Goal: Information Seeking & Learning: Learn about a topic

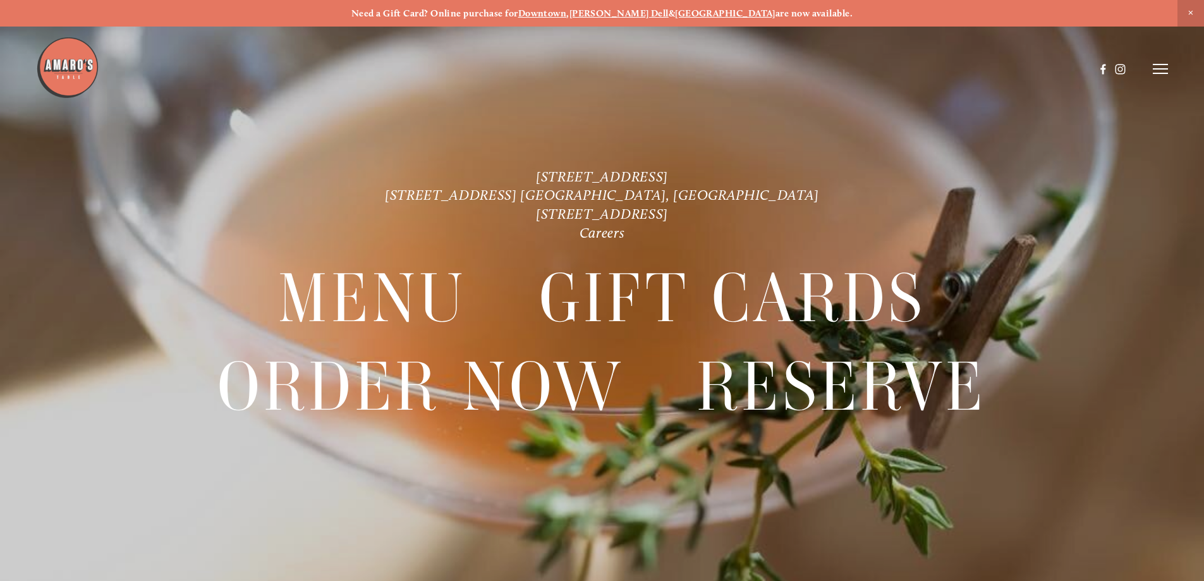
click at [1157, 72] on icon at bounding box center [1160, 68] width 15 height 11
click at [891, 66] on span "Menu" at bounding box center [895, 69] width 26 height 12
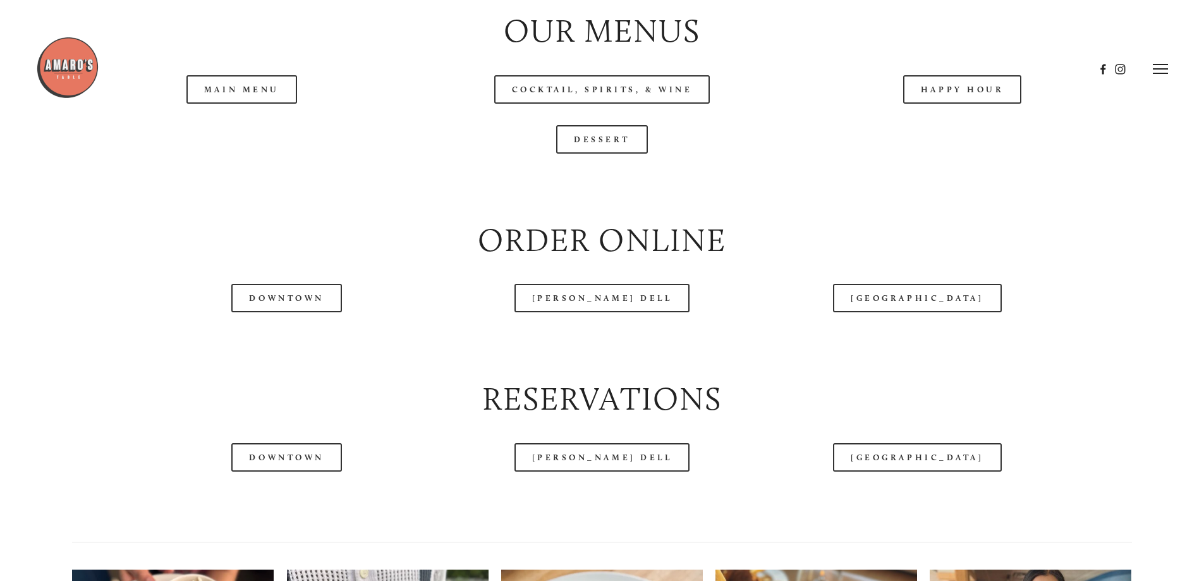
scroll to position [1328, 0]
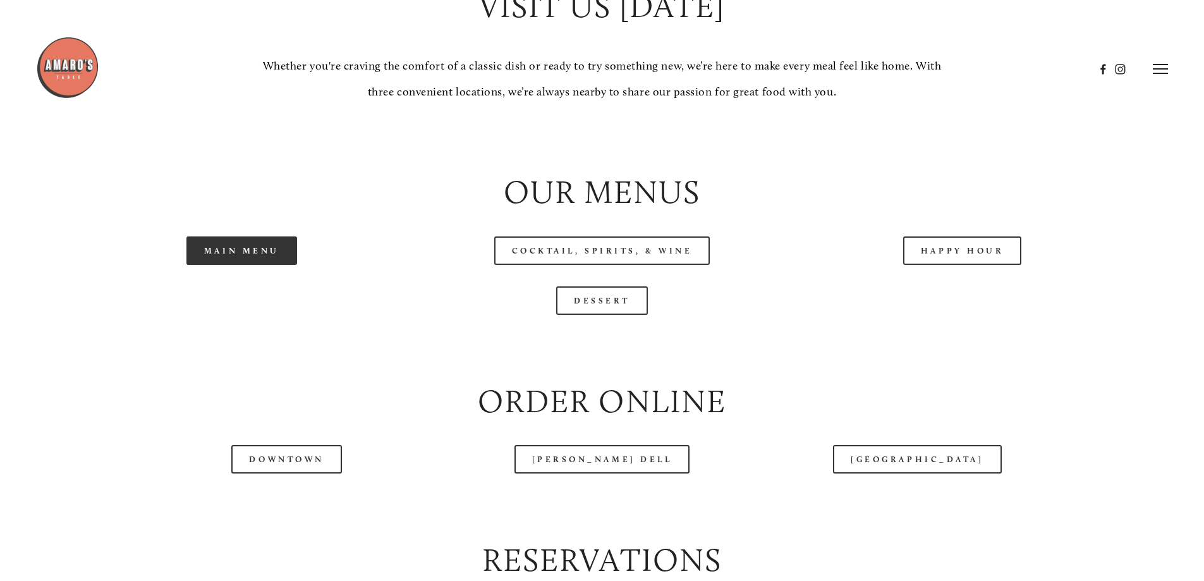
click at [257, 265] on link "Main Menu" at bounding box center [241, 250] width 111 height 28
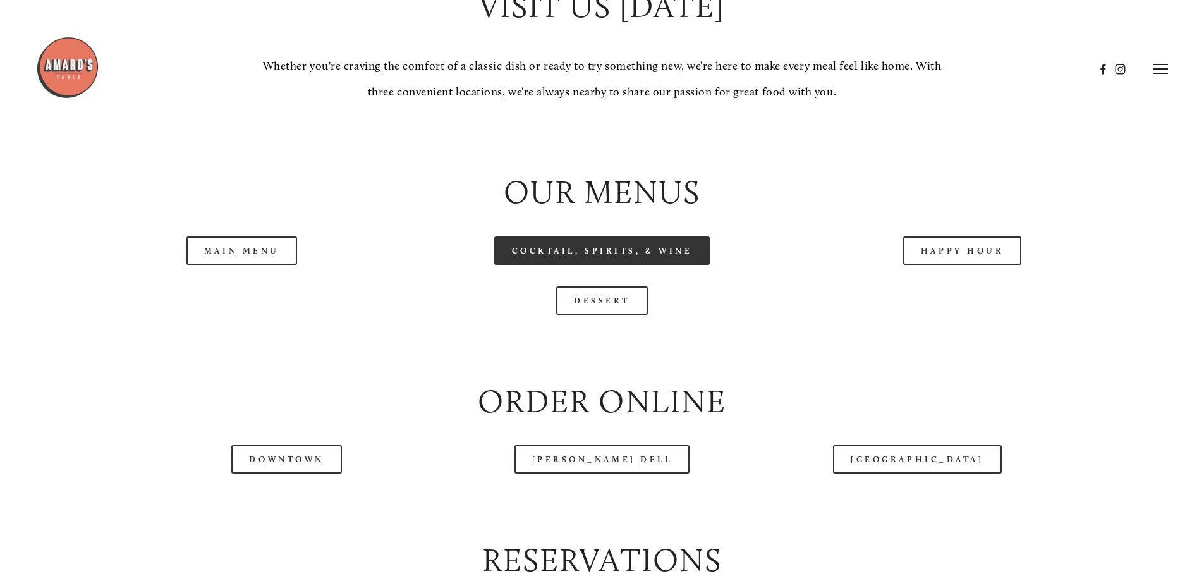
click at [637, 265] on link "Cocktail, Spirits, & Wine" at bounding box center [602, 250] width 216 height 28
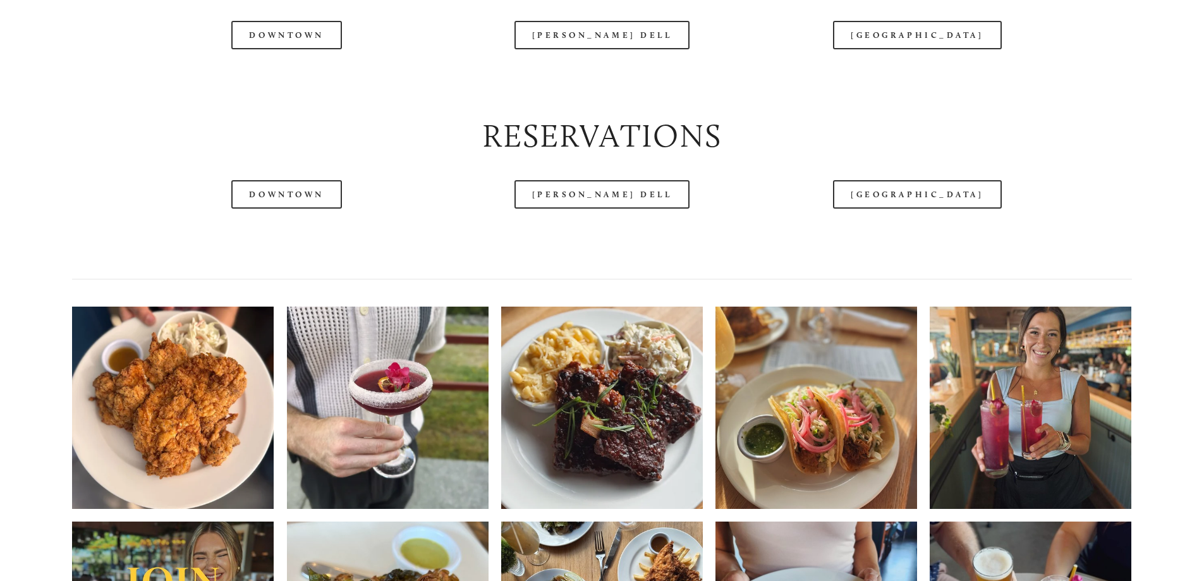
scroll to position [1770, 0]
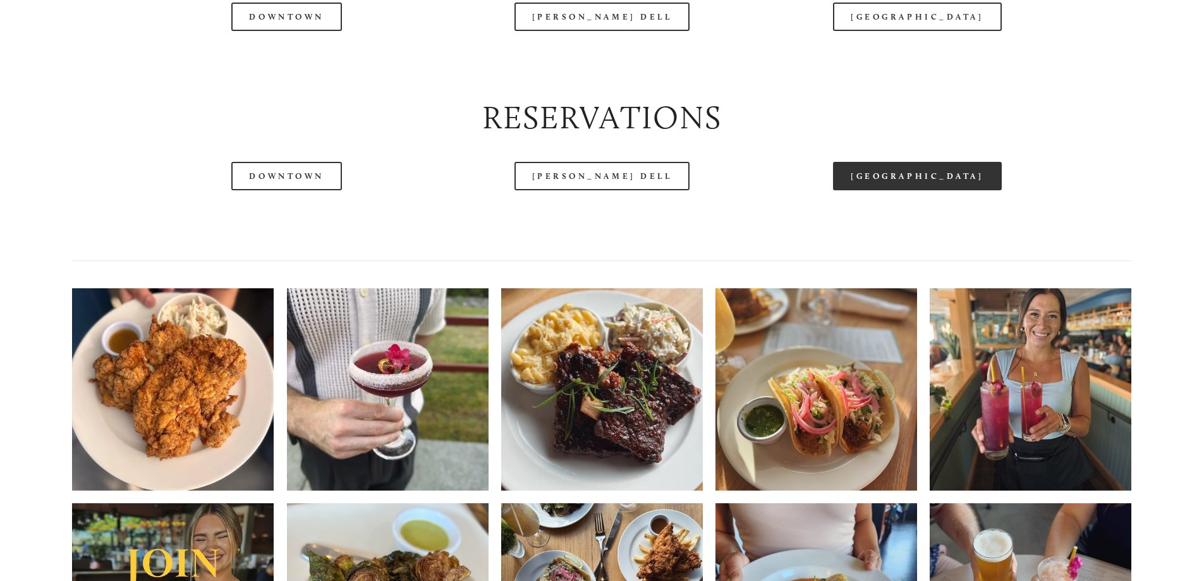
click at [912, 190] on link "[GEOGRAPHIC_DATA]" at bounding box center [917, 176] width 168 height 28
click at [926, 190] on link "[GEOGRAPHIC_DATA]" at bounding box center [917, 176] width 168 height 28
